Goal: Transaction & Acquisition: Purchase product/service

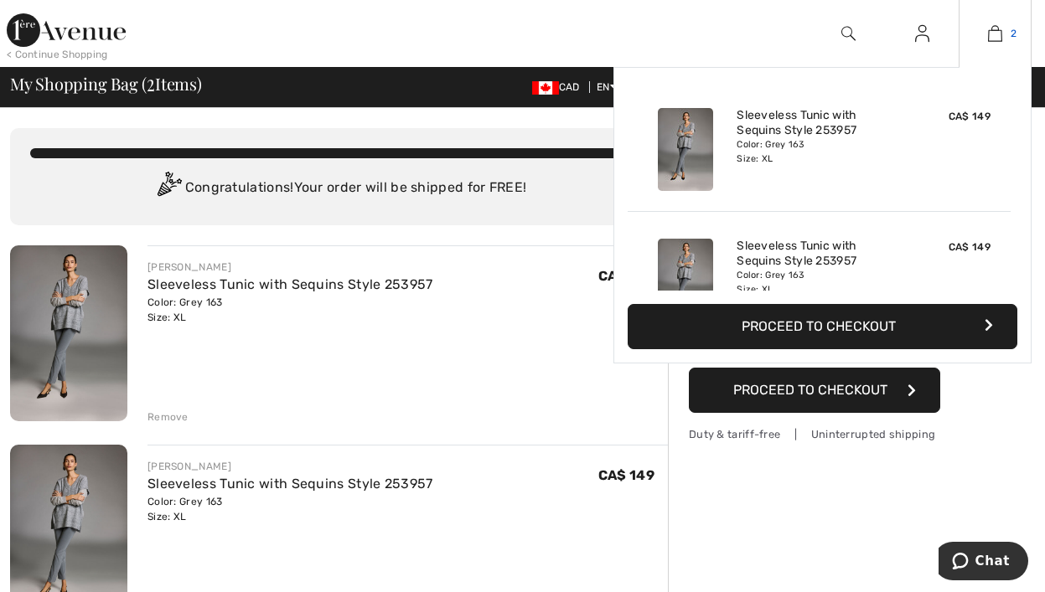
click at [1000, 31] on img at bounding box center [995, 33] width 14 height 20
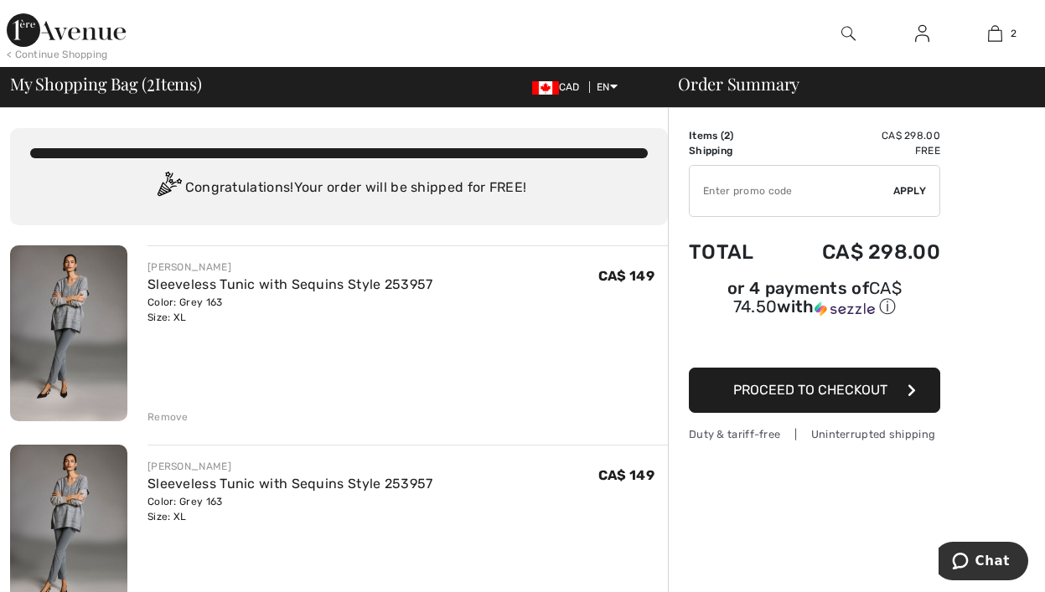
click at [717, 138] on td "Items ( 2 )" at bounding box center [733, 135] width 89 height 15
click at [178, 415] on div "Remove" at bounding box center [167, 417] width 41 height 15
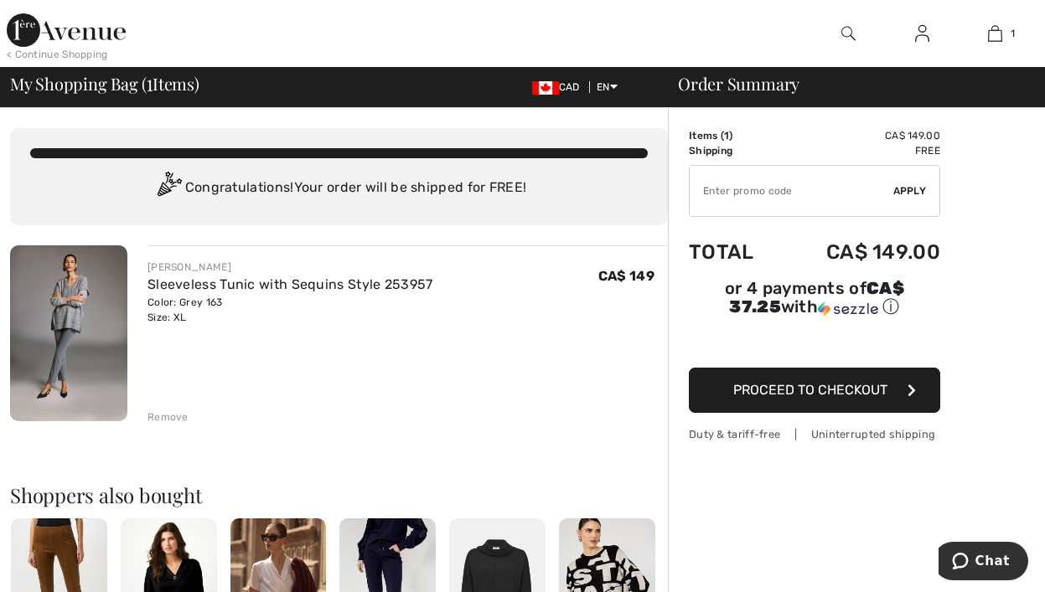
click at [795, 390] on span "Proceed to Checkout" at bounding box center [810, 390] width 154 height 16
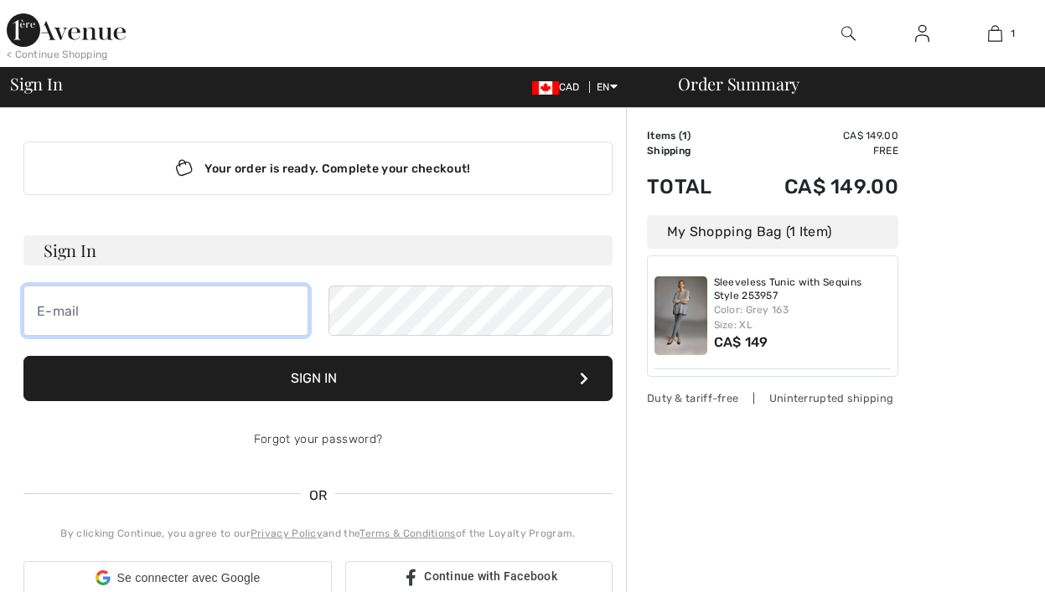
drag, startPoint x: 0, startPoint y: 0, endPoint x: 105, endPoint y: 323, distance: 339.2
click at [105, 323] on input "email" at bounding box center [165, 311] width 285 height 50
type input "[EMAIL_ADDRESS][DOMAIN_NAME]"
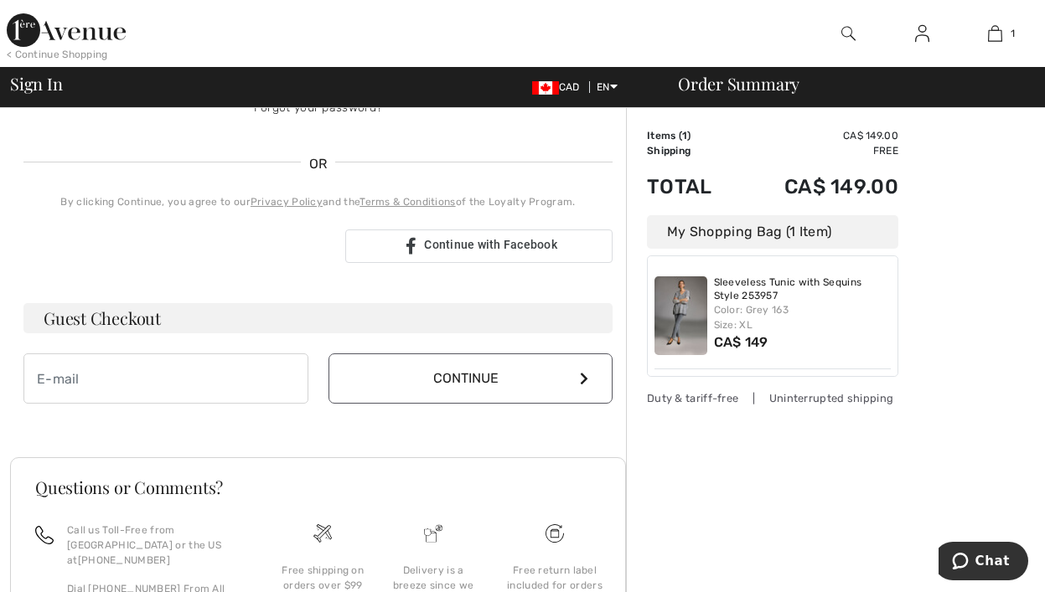
scroll to position [335, 0]
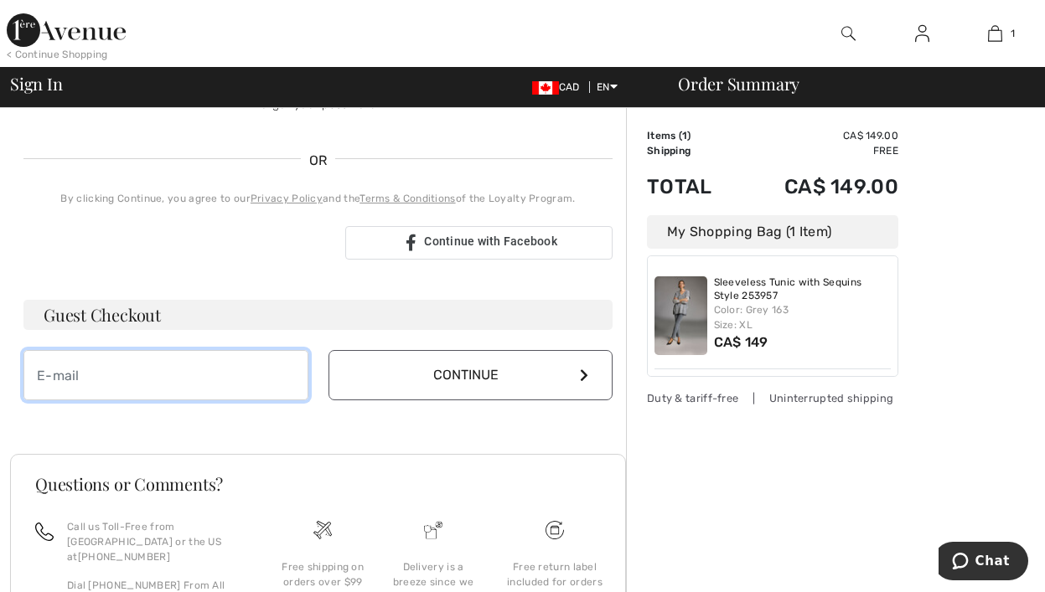
click at [115, 376] on input "email" at bounding box center [165, 375] width 285 height 50
click at [119, 381] on input "LINDA" at bounding box center [165, 375] width 285 height 50
click at [121, 380] on input "LINDA" at bounding box center [165, 375] width 285 height 50
type input "L"
type input "lindaleduc@hotmail.com"
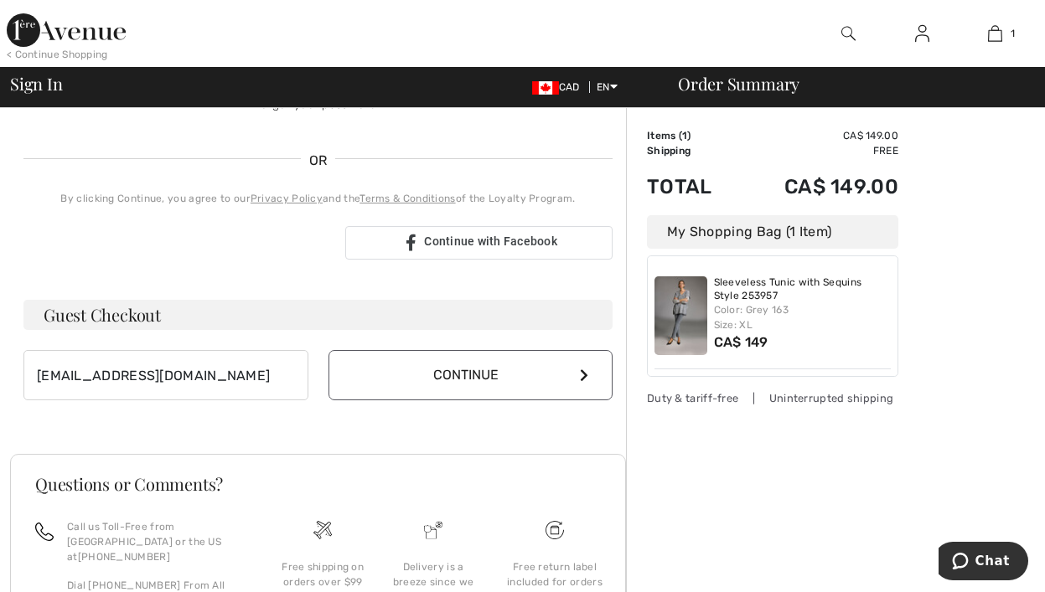
click at [478, 374] on button "Continue" at bounding box center [470, 375] width 285 height 50
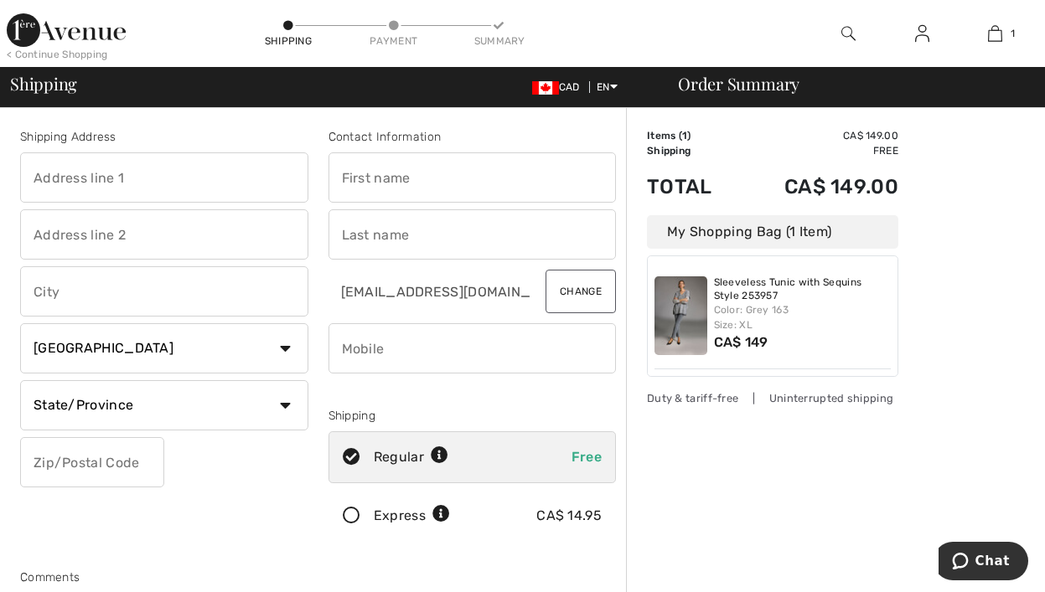
click at [438, 180] on input "text" at bounding box center [472, 178] width 288 height 50
type input "Linda"
click at [411, 239] on input "text" at bounding box center [472, 234] width 288 height 50
type input "[PERSON_NAME]"
click at [148, 195] on input "text" at bounding box center [164, 178] width 288 height 50
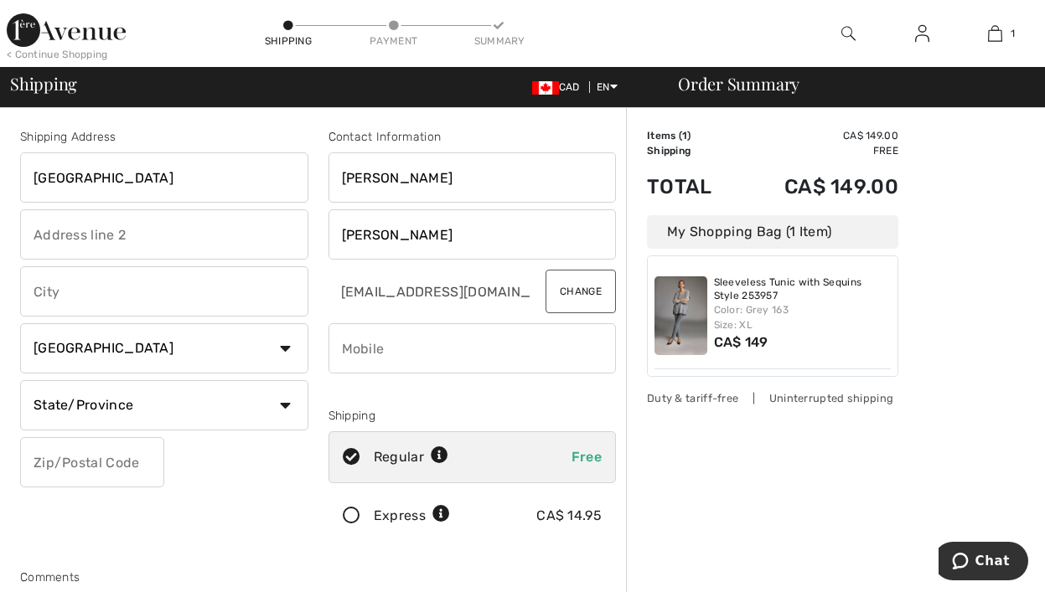
type input "1636 rue des Cascades"
drag, startPoint x: 107, startPoint y: 289, endPoint x: 125, endPoint y: 298, distance: 19.9
click at [109, 290] on input "text" at bounding box center [164, 291] width 288 height 50
type input "St-Hyacinthe"
click at [118, 469] on input "text" at bounding box center [92, 462] width 144 height 50
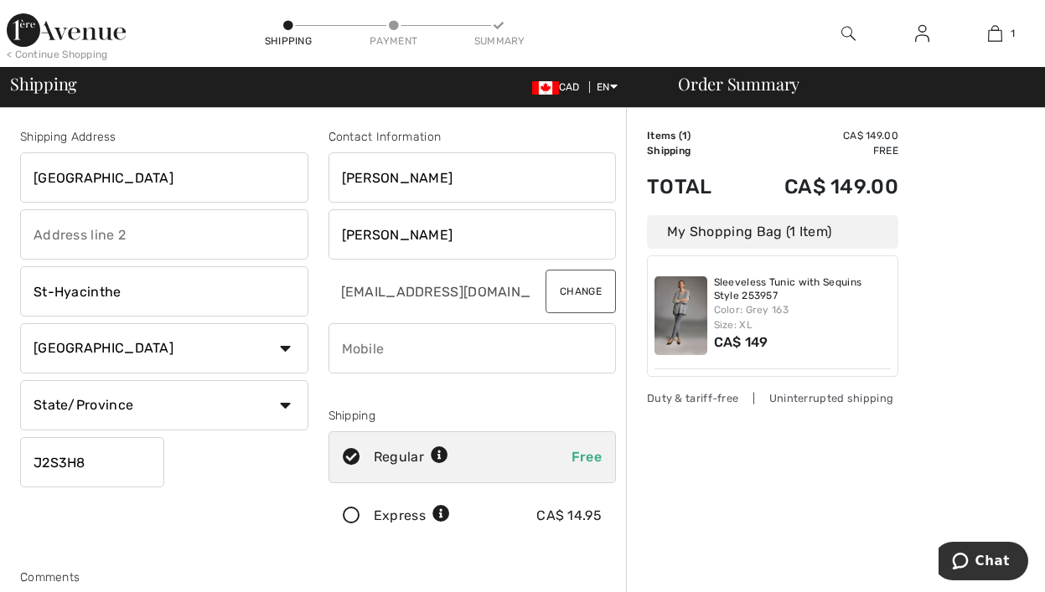
type input "J2S3H8"
click at [411, 354] on input "phone" at bounding box center [472, 348] width 288 height 50
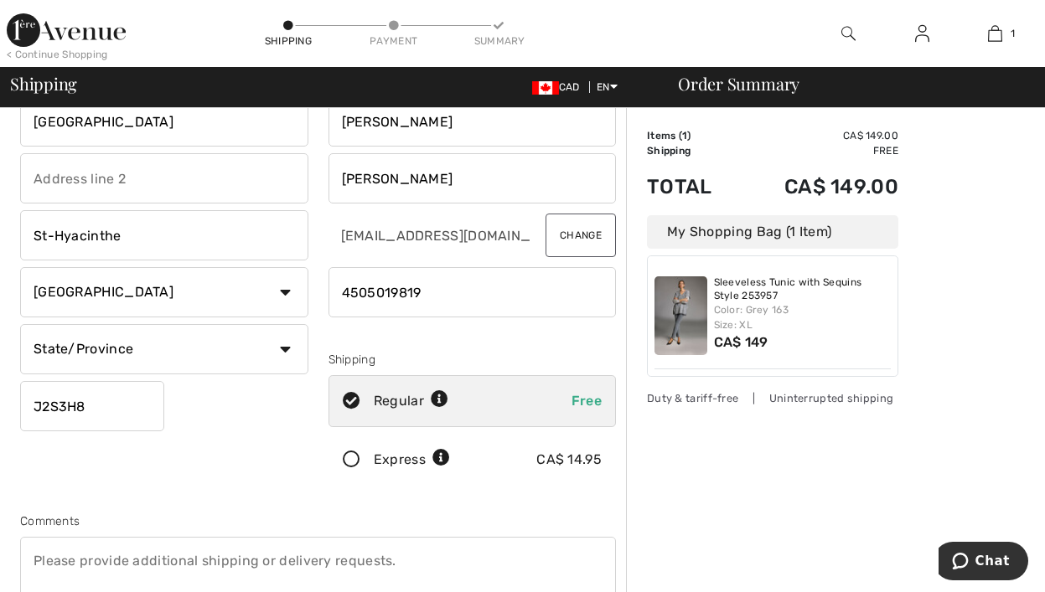
scroll to position [419, 0]
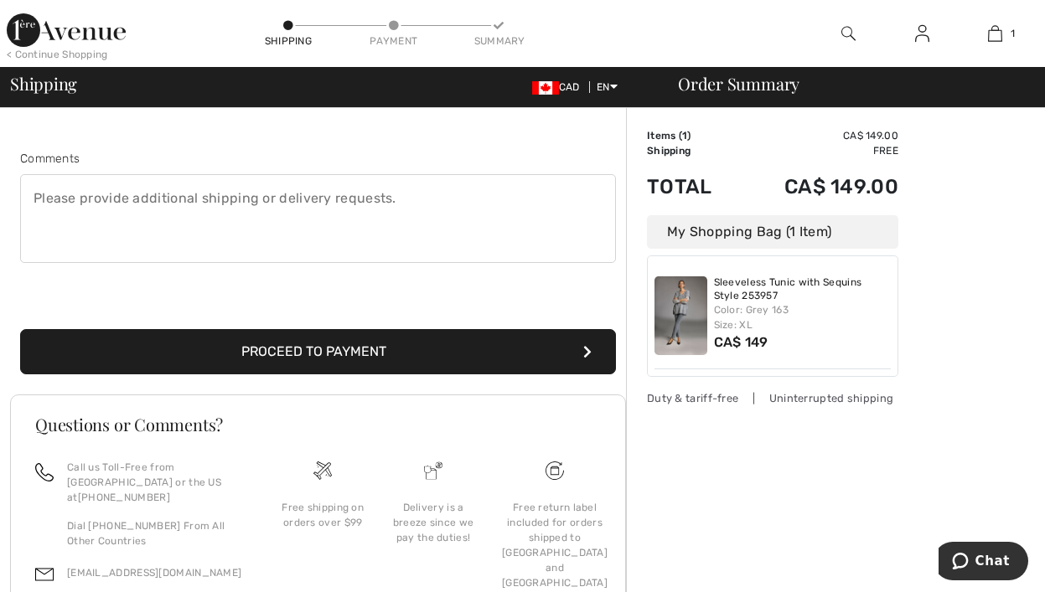
type input "4505019819"
click at [315, 352] on button "Proceed to Payment" at bounding box center [318, 351] width 596 height 45
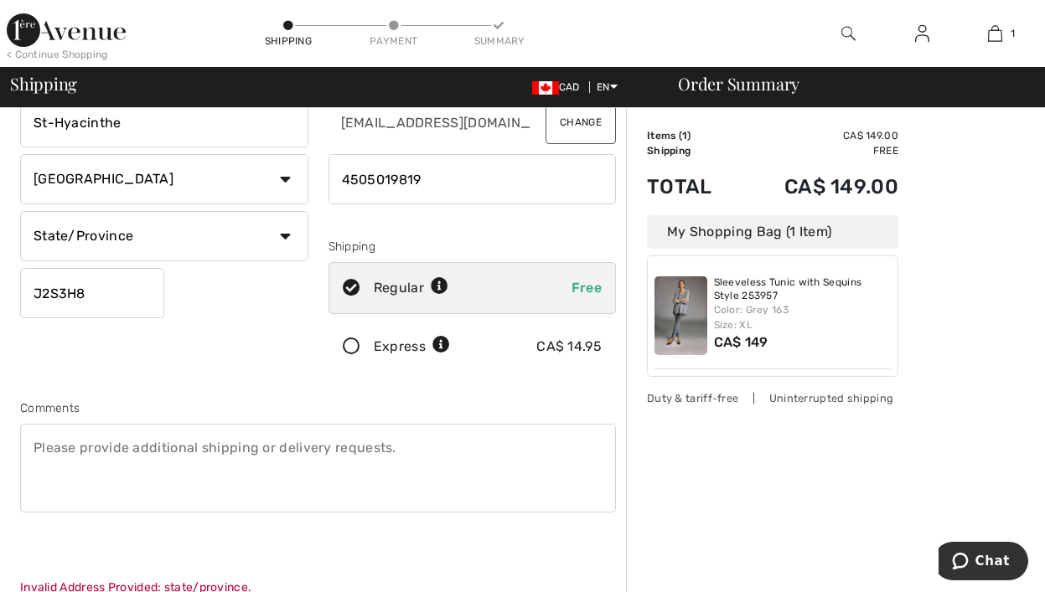
scroll to position [168, 0]
click at [255, 235] on select "State/Province Alberta British Columbia Manitoba New Brunswick Newfoundland and…" at bounding box center [164, 238] width 288 height 50
select select "QC"
click at [20, 213] on select "State/Province Alberta British Columbia Manitoba New Brunswick Newfoundland and…" at bounding box center [164, 238] width 288 height 50
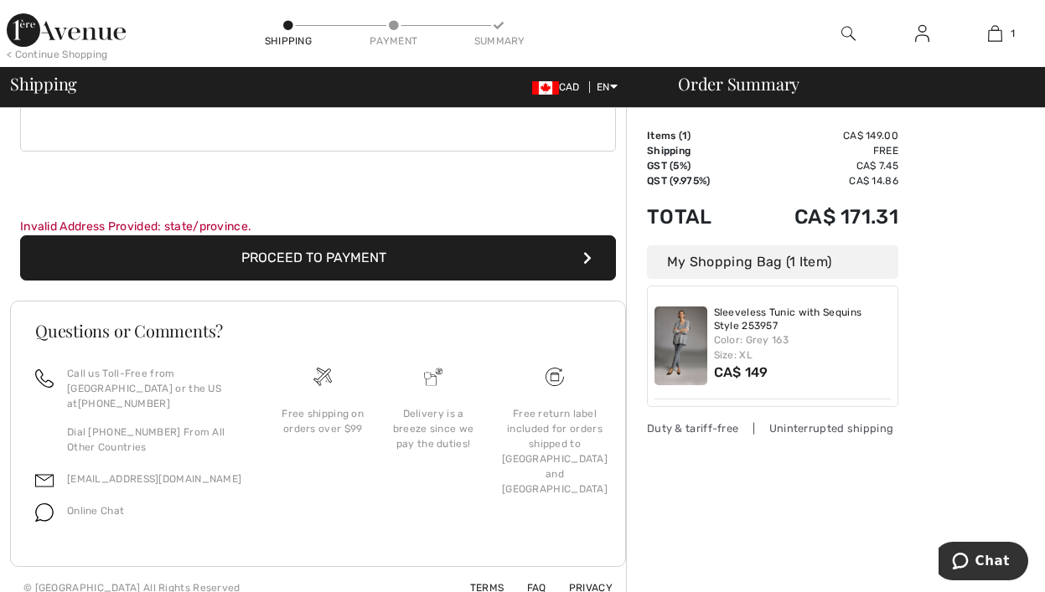
scroll to position [532, 0]
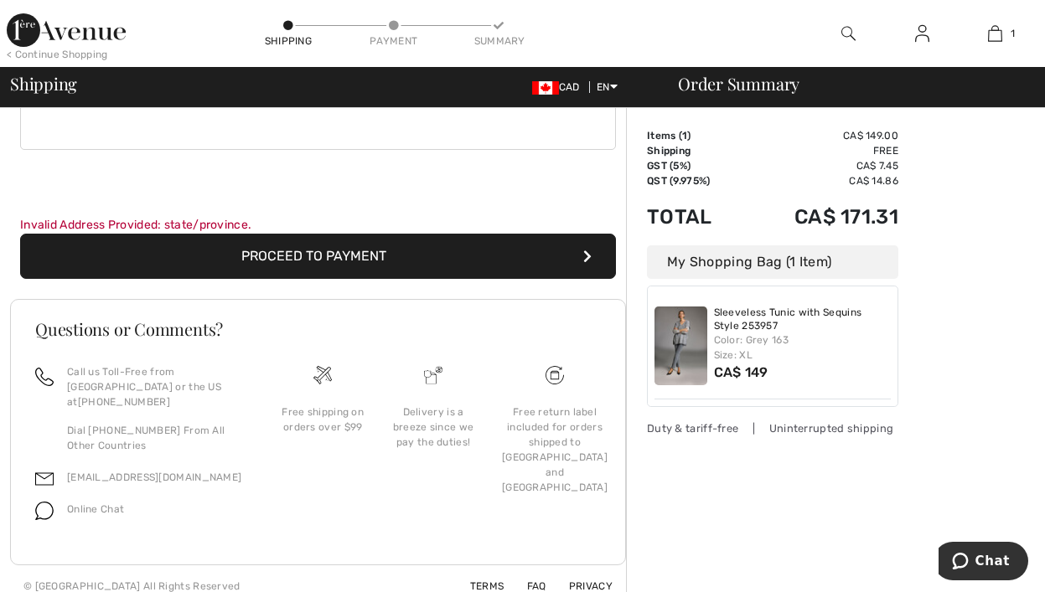
click at [326, 246] on button "Proceed to Payment" at bounding box center [318, 256] width 596 height 45
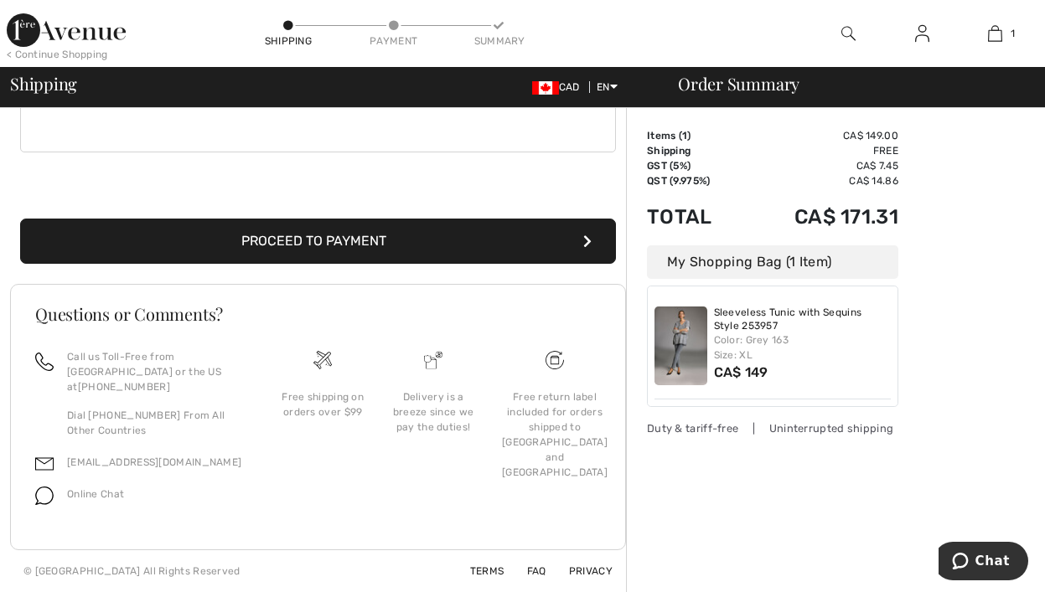
scroll to position [514, 0]
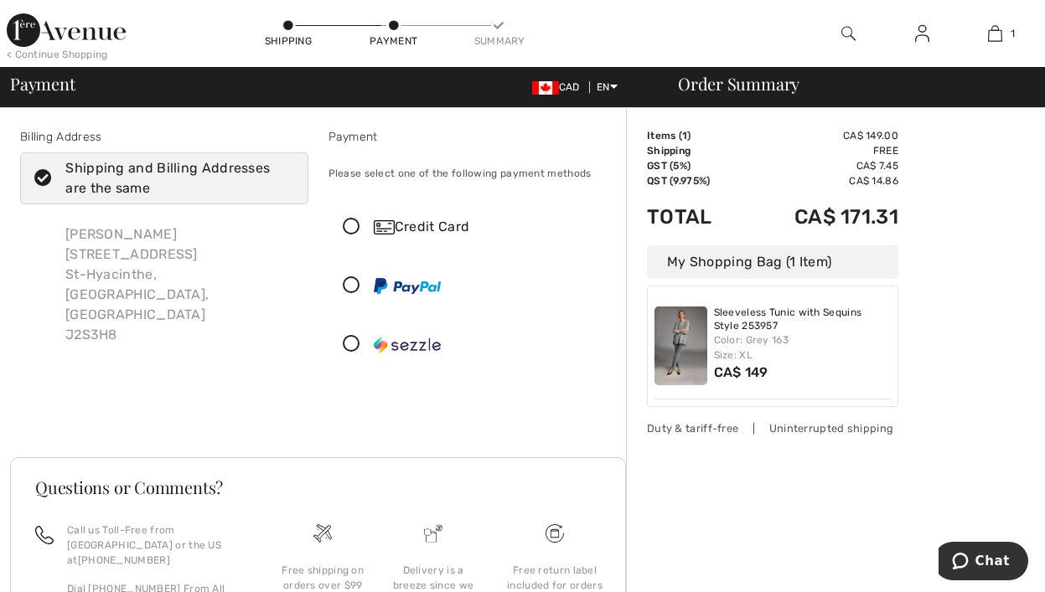
click at [350, 223] on icon at bounding box center [351, 228] width 44 height 18
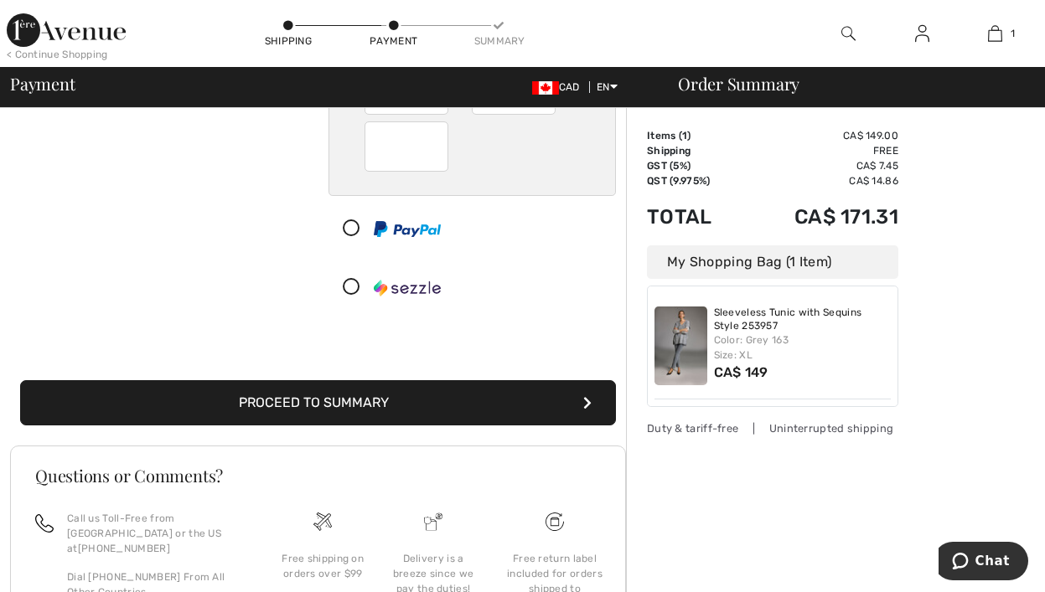
scroll to position [251, 0]
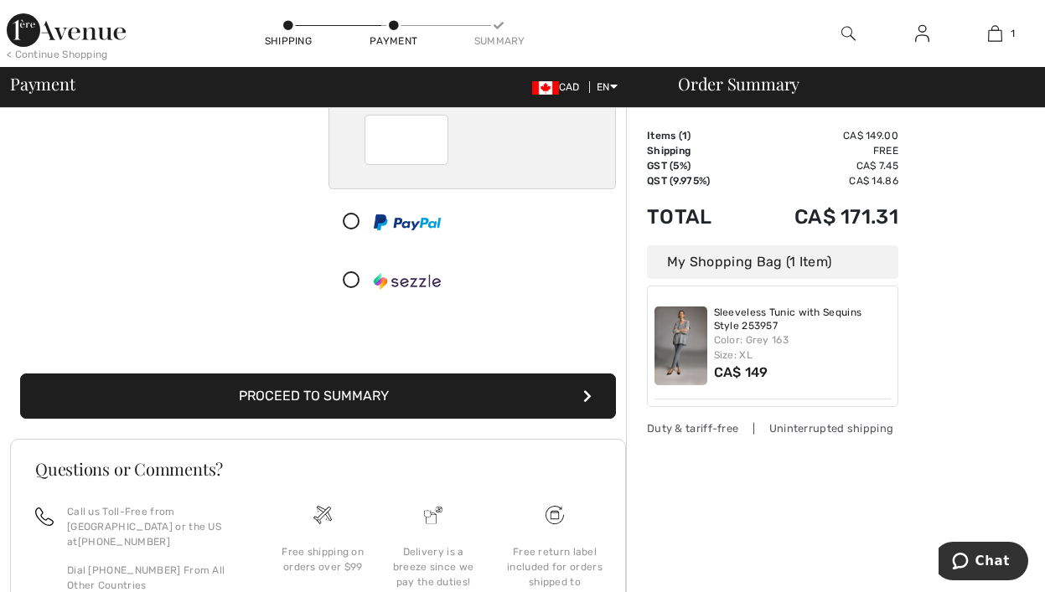
click at [301, 393] on button "Proceed to Summary" at bounding box center [318, 396] width 596 height 45
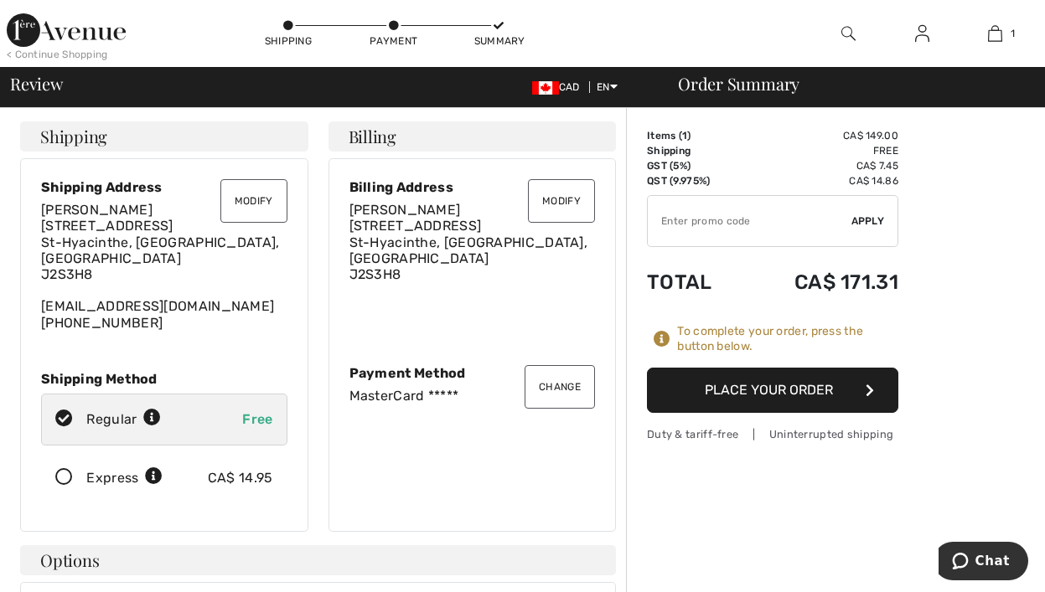
click at [784, 385] on button "Place Your Order" at bounding box center [772, 390] width 251 height 45
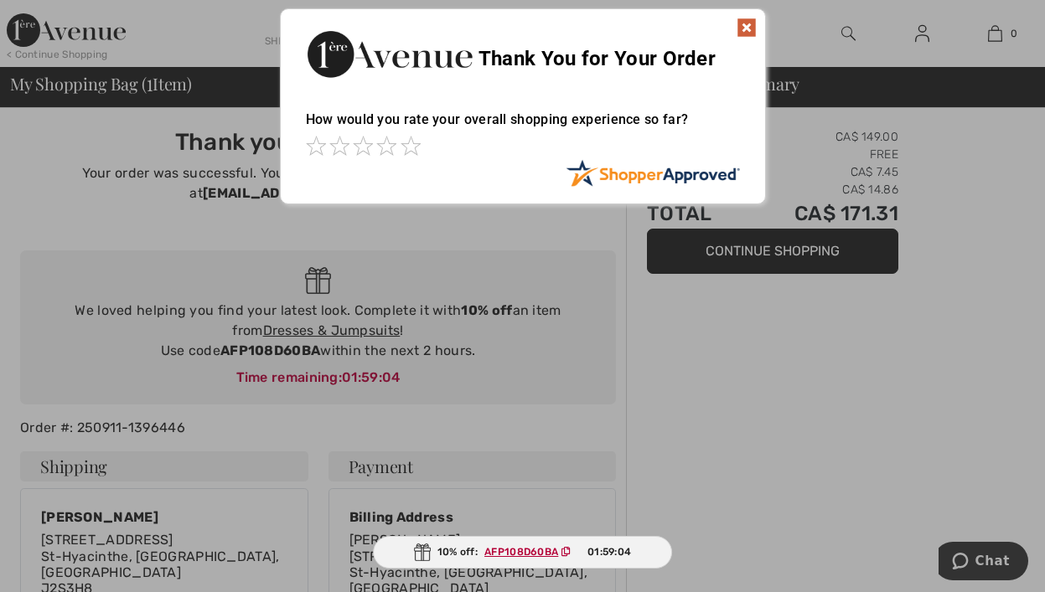
scroll to position [84, 0]
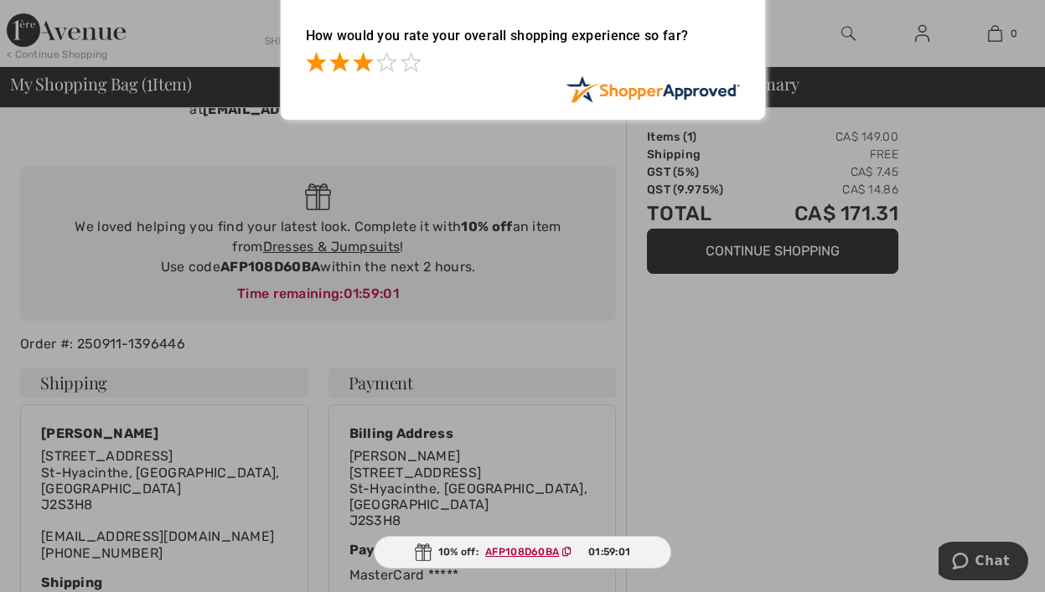
drag, startPoint x: 356, startPoint y: 54, endPoint x: 435, endPoint y: 94, distance: 88.1
click at [356, 56] on span at bounding box center [363, 62] width 20 height 20
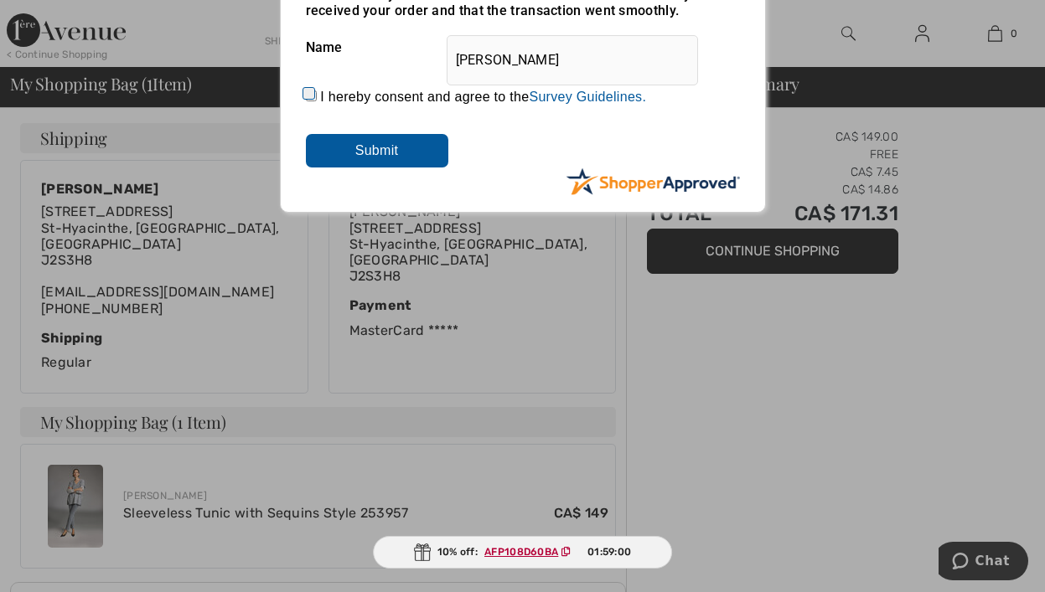
scroll to position [335, 0]
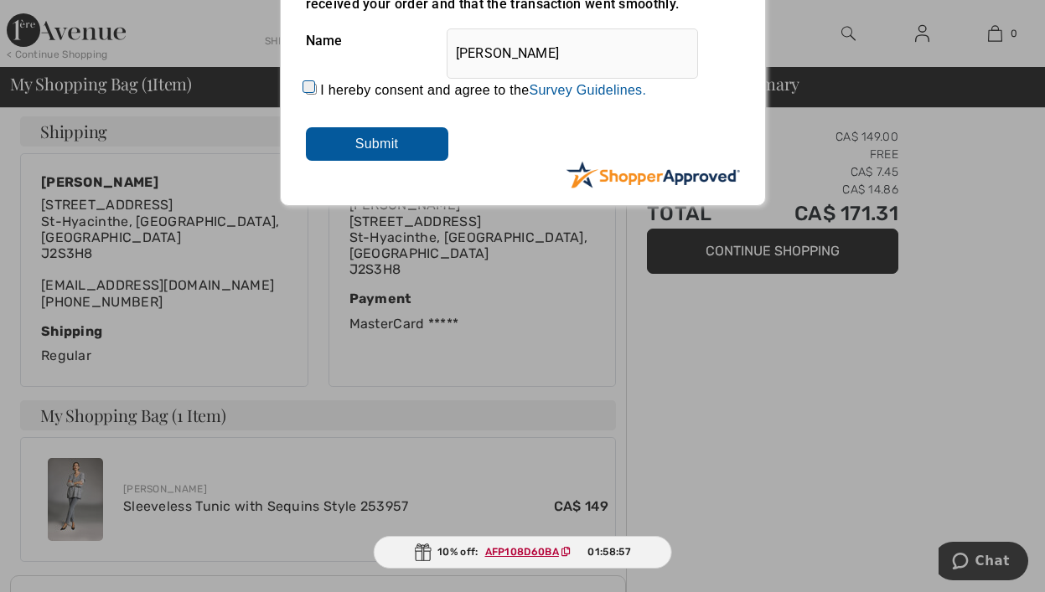
drag, startPoint x: 308, startPoint y: 82, endPoint x: 325, endPoint y: 119, distance: 40.5
click at [311, 85] on input "I hereby consent and agree to the By submitting a review, you grant permission …" at bounding box center [311, 89] width 11 height 11
checkbox input "true"
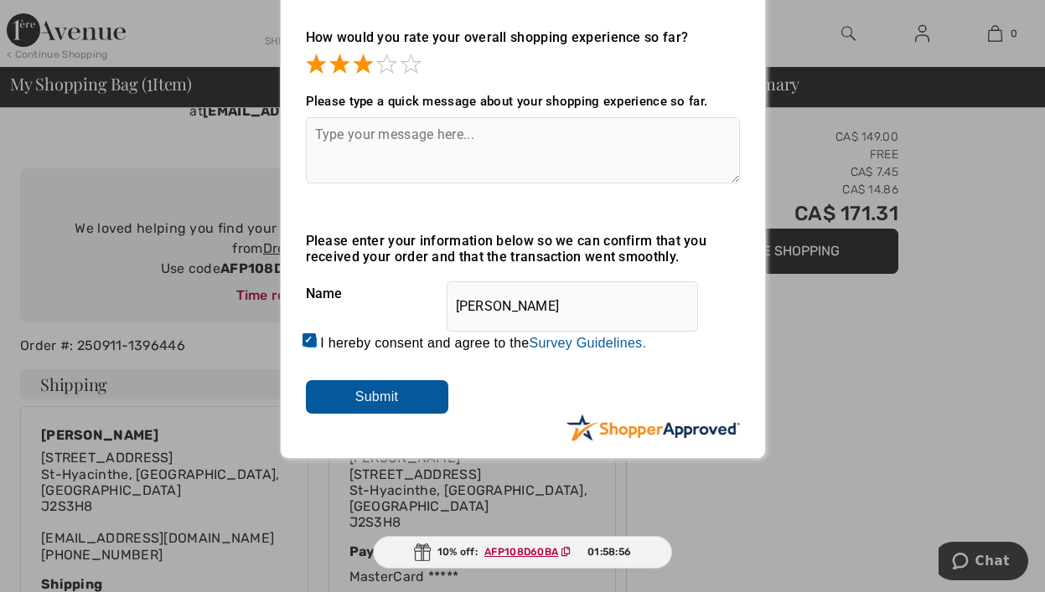
scroll to position [0, 0]
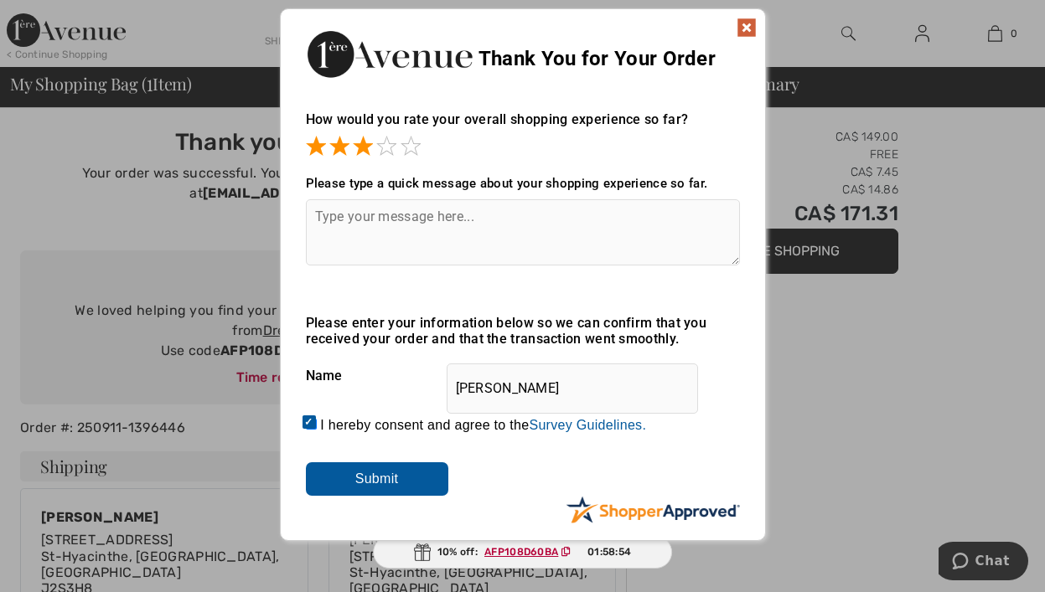
click at [743, 24] on img at bounding box center [747, 28] width 20 height 20
